Goal: Register for event/course

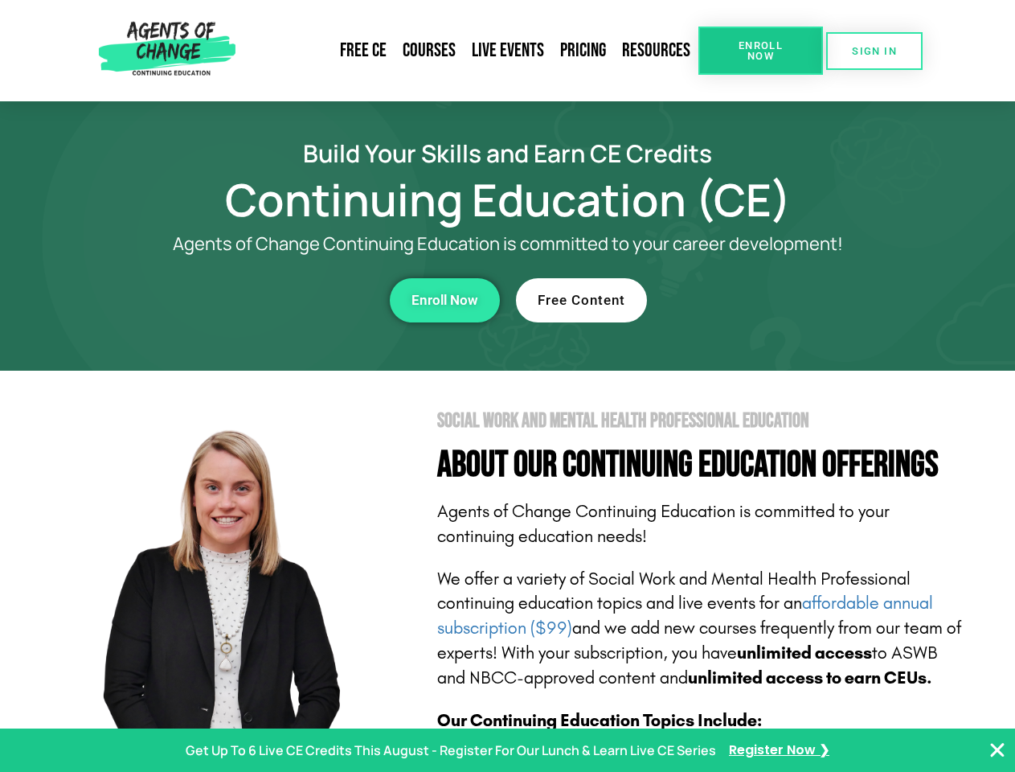
click at [507, 386] on section "Social Work and Mental Health Professional Education About Our Continuing Educa…" at bounding box center [507, 708] width 1015 height 675
click at [760, 51] on span "Enroll Now" at bounding box center [760, 50] width 73 height 21
click at [874, 51] on span "SIGN IN" at bounding box center [874, 51] width 45 height 10
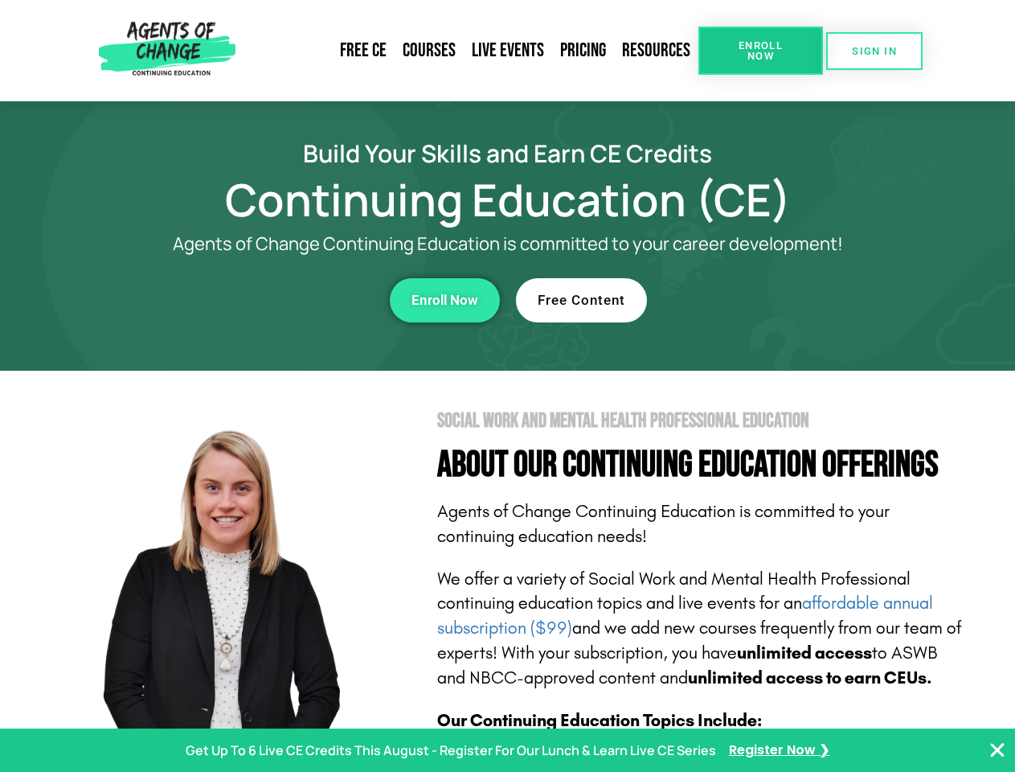
click at [279, 300] on div "Enroll Now" at bounding box center [279, 300] width 442 height 44
click at [444, 300] on span "Enroll Now" at bounding box center [445, 300] width 67 height 14
click at [737, 300] on div "Free Content" at bounding box center [737, 300] width 442 height 44
